Goal: Use online tool/utility: Use online tool/utility

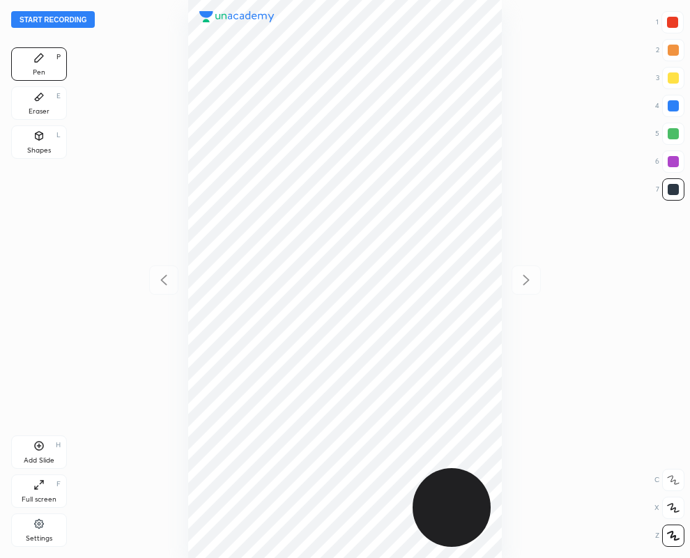
scroll to position [558, 467]
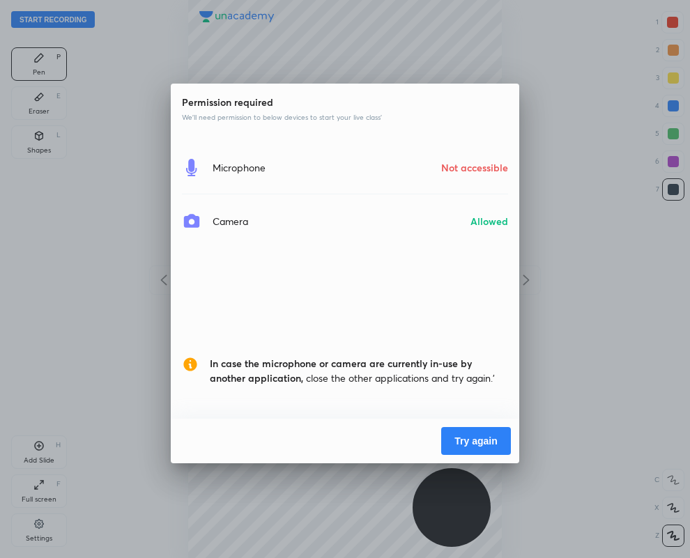
click at [493, 444] on button "Try again" at bounding box center [476, 441] width 70 height 28
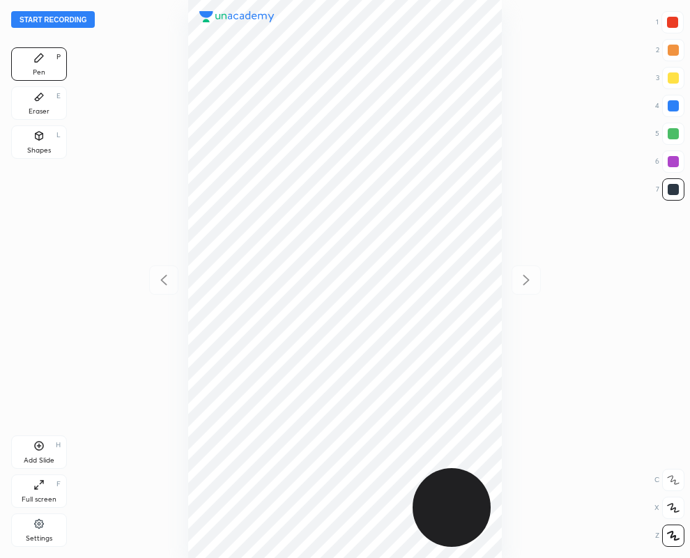
scroll to position [558, 467]
click at [49, 98] on div "Eraser E" at bounding box center [39, 102] width 56 height 33
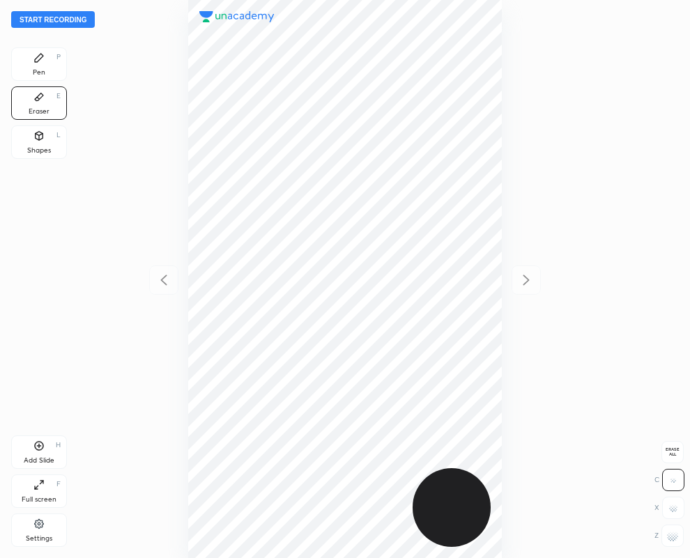
drag, startPoint x: 52, startPoint y: 61, endPoint x: 45, endPoint y: 46, distance: 16.5
click at [47, 51] on div "Pen P" at bounding box center [39, 63] width 56 height 33
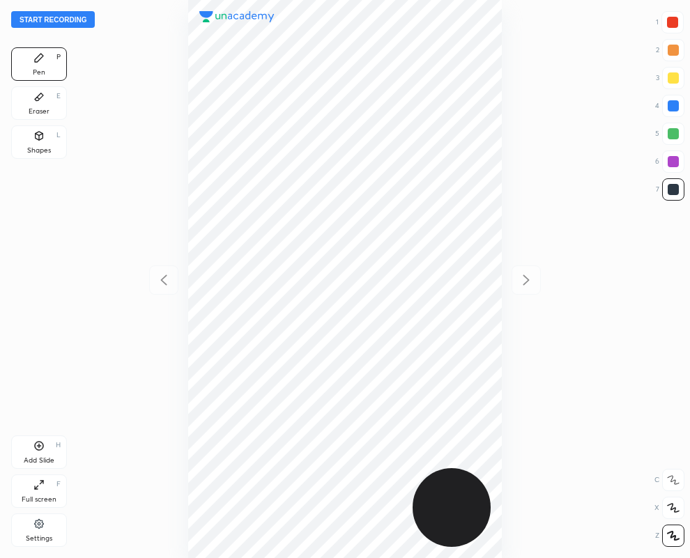
drag, startPoint x: 46, startPoint y: 106, endPoint x: 104, endPoint y: 181, distance: 95.3
click at [47, 107] on div "Eraser E" at bounding box center [39, 102] width 56 height 33
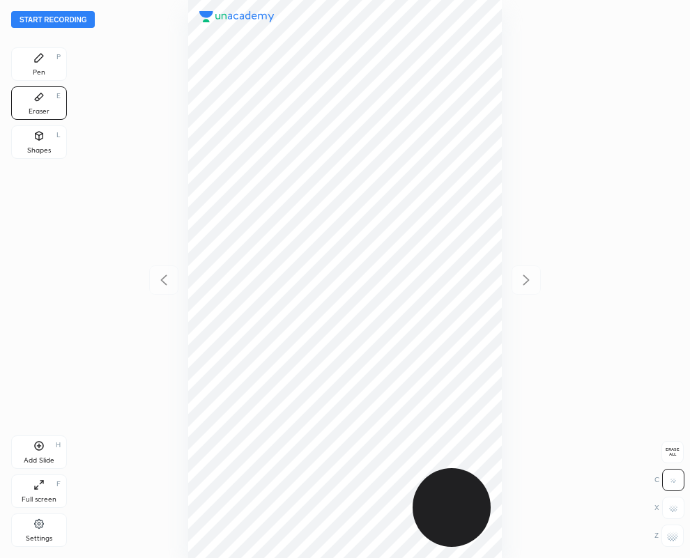
drag, startPoint x: 675, startPoint y: 545, endPoint x: 619, endPoint y: 513, distance: 64.3
click at [674, 543] on div at bounding box center [672, 536] width 22 height 22
click at [56, 70] on div "Pen P" at bounding box center [39, 63] width 56 height 33
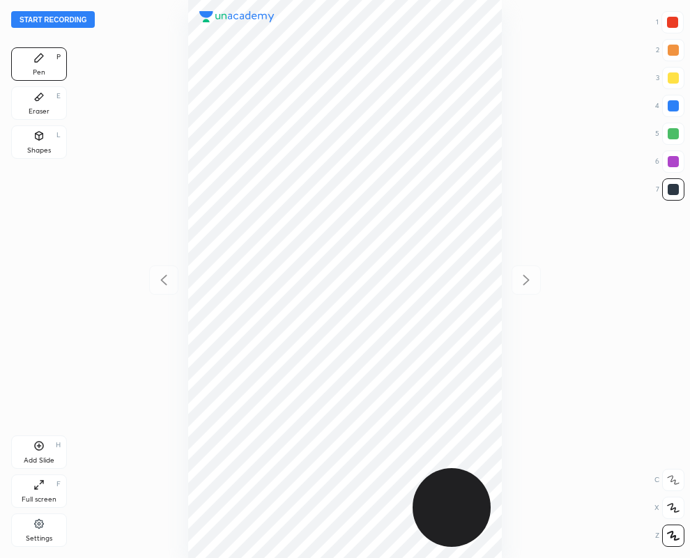
click at [44, 103] on div "Eraser E" at bounding box center [39, 102] width 56 height 33
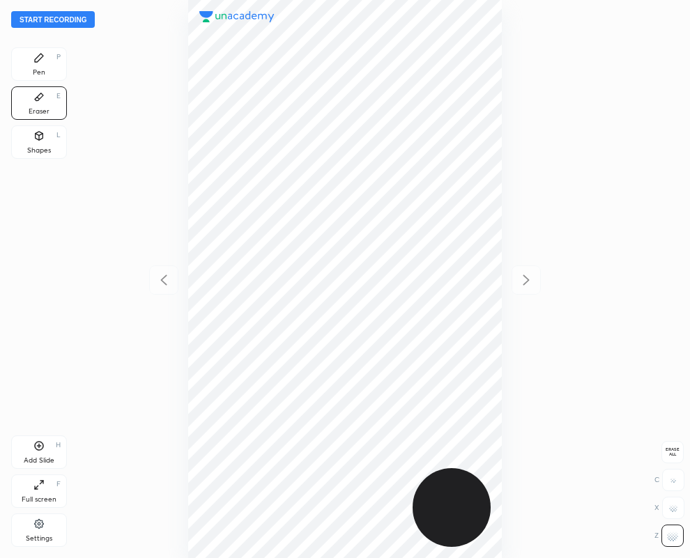
click at [42, 59] on icon at bounding box center [38, 57] width 11 height 11
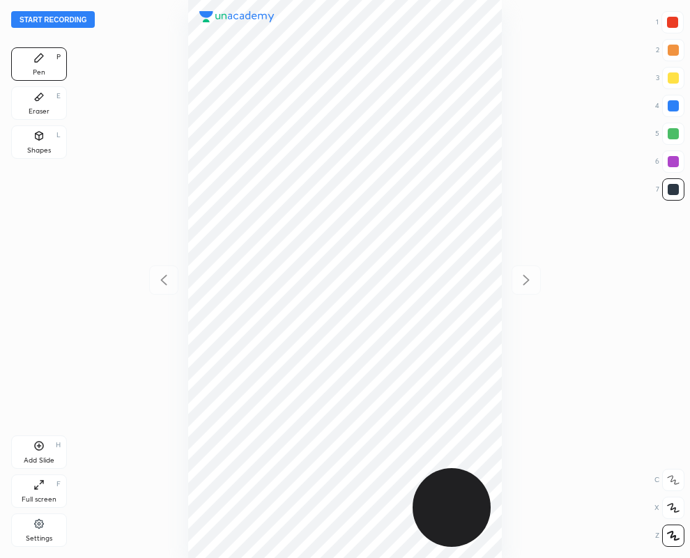
click at [671, 20] on div at bounding box center [672, 22] width 11 height 11
drag, startPoint x: 676, startPoint y: 105, endPoint x: 533, endPoint y: 159, distance: 152.6
click at [674, 107] on div at bounding box center [672, 105] width 11 height 11
click at [674, 22] on div at bounding box center [672, 22] width 11 height 11
click at [671, 26] on div at bounding box center [672, 22] width 11 height 11
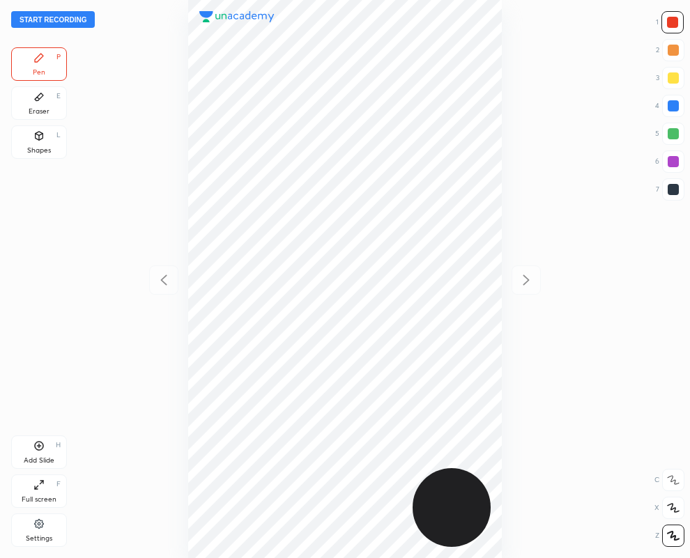
drag, startPoint x: 673, startPoint y: 190, endPoint x: 602, endPoint y: 217, distance: 76.1
click at [672, 189] on div at bounding box center [672, 189] width 11 height 11
click at [677, 24] on div at bounding box center [672, 22] width 22 height 22
drag, startPoint x: 664, startPoint y: 160, endPoint x: 584, endPoint y: 185, distance: 83.1
click at [660, 161] on div "6" at bounding box center [669, 161] width 29 height 22
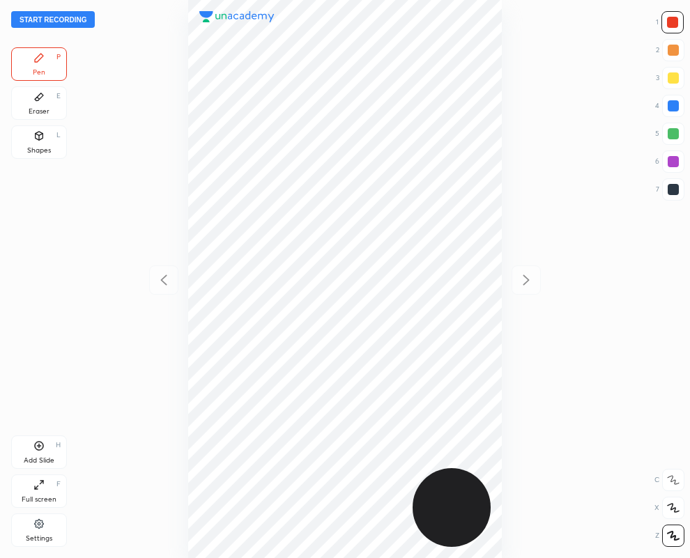
click at [671, 162] on div at bounding box center [672, 161] width 11 height 11
click at [45, 20] on button "Start recording" at bounding box center [53, 19] width 84 height 17
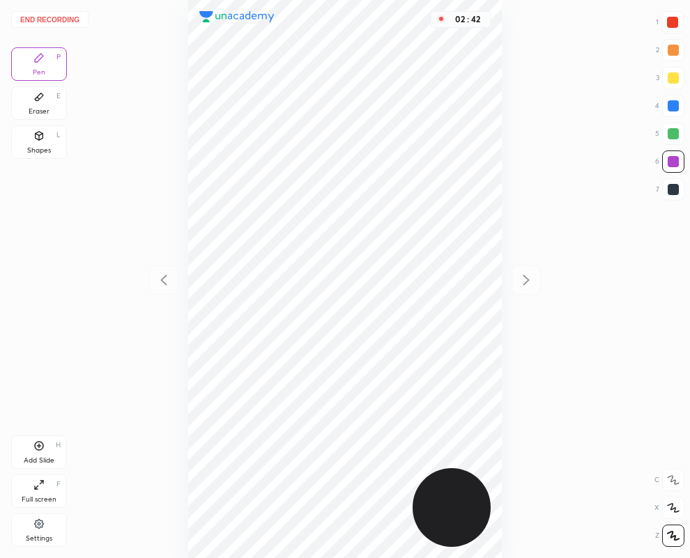
drag, startPoint x: 41, startPoint y: 102, endPoint x: 33, endPoint y: 110, distance: 11.3
click at [33, 110] on div "Eraser E" at bounding box center [39, 102] width 56 height 33
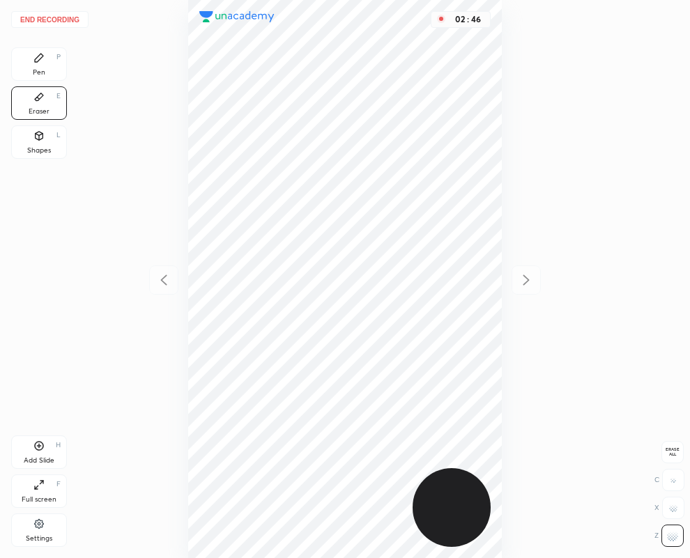
click at [42, 70] on div "Pen" at bounding box center [39, 72] width 13 height 7
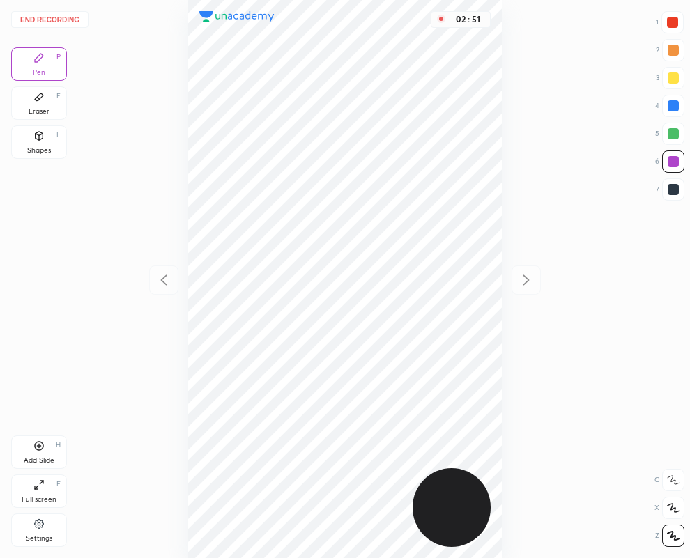
click at [679, 186] on div at bounding box center [673, 189] width 22 height 22
click at [63, 19] on button "End recording" at bounding box center [49, 19] width 77 height 17
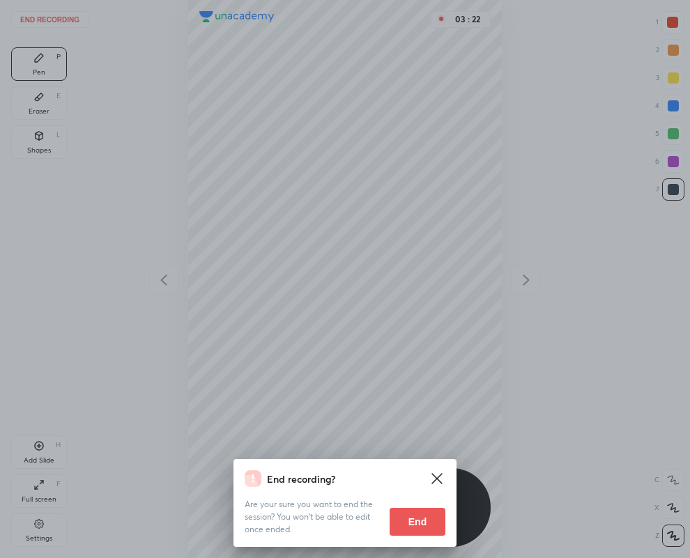
click at [403, 516] on button "End" at bounding box center [417, 522] width 56 height 28
